Goal: Information Seeking & Learning: Learn about a topic

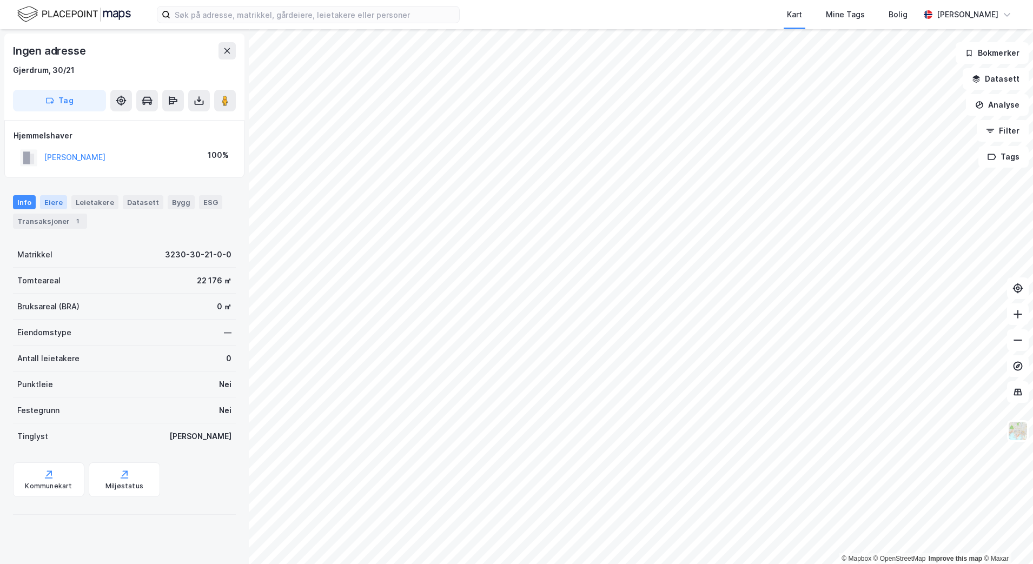
click at [54, 204] on div "Eiere" at bounding box center [53, 202] width 27 height 14
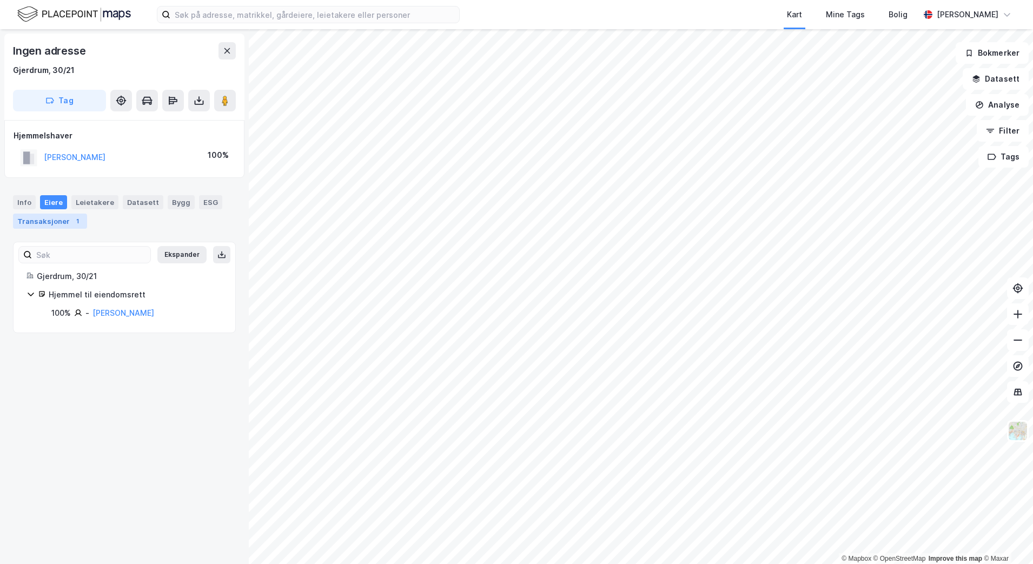
click at [38, 222] on div "Transaksjoner 1" at bounding box center [50, 221] width 74 height 15
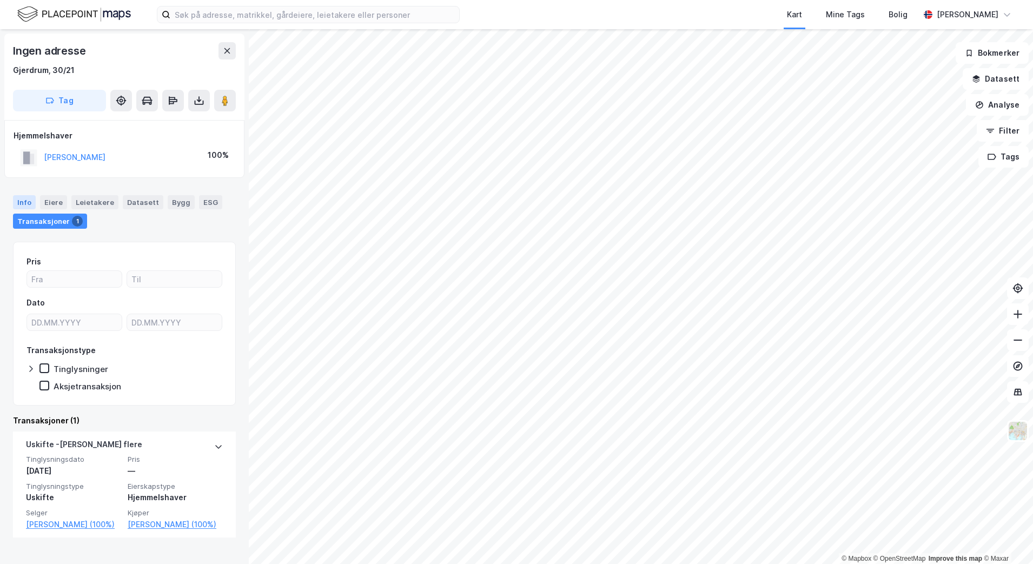
click at [24, 202] on div "Info" at bounding box center [24, 202] width 23 height 14
